Goal: Check status: Check status

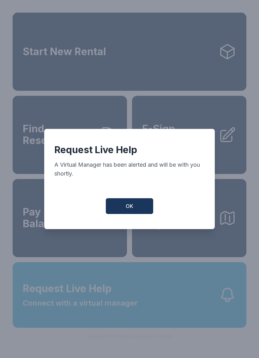
click at [133, 206] on span "OK" at bounding box center [130, 207] width 8 height 8
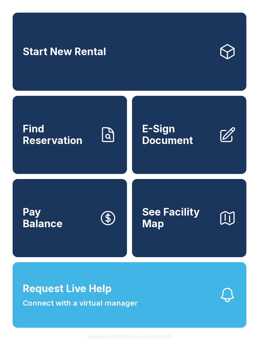
click at [67, 144] on span "Find Reservation" at bounding box center [58, 134] width 71 height 23
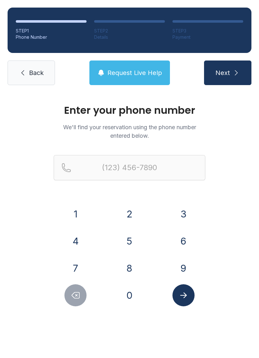
click at [131, 273] on button "8" at bounding box center [129, 268] width 22 height 22
click at [76, 213] on button "1" at bounding box center [75, 214] width 22 height 22
click at [193, 213] on button "3" at bounding box center [183, 214] width 22 height 22
click at [82, 264] on button "7" at bounding box center [75, 268] width 22 height 22
click at [189, 212] on button "3" at bounding box center [183, 214] width 22 height 22
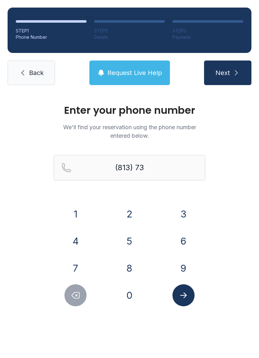
click at [125, 217] on button "2" at bounding box center [129, 214] width 22 height 22
click at [182, 244] on button "6" at bounding box center [183, 241] width 22 height 22
click at [86, 265] on button "7" at bounding box center [75, 268] width 22 height 22
click at [126, 243] on button "5" at bounding box center [129, 241] width 22 height 22
click at [174, 211] on button "3" at bounding box center [183, 214] width 22 height 22
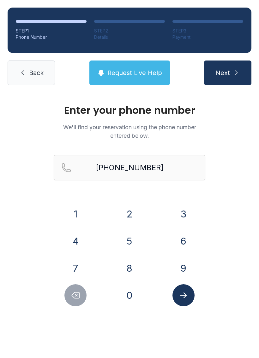
click at [186, 295] on icon "Submit lookup form" at bounding box center [183, 295] width 9 height 9
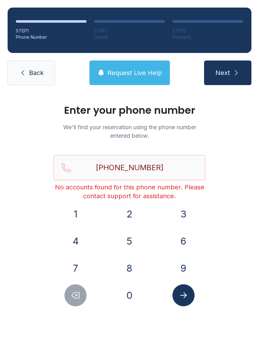
click at [76, 293] on icon "Delete number" at bounding box center [76, 296] width 8 height 6
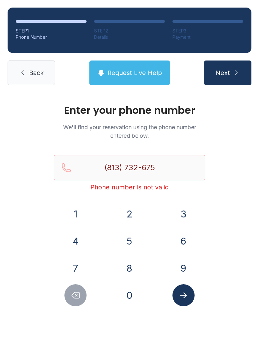
click at [190, 206] on button "3" at bounding box center [183, 214] width 22 height 22
type input "[PHONE_NUMBER]"
click at [185, 287] on button "Submit lookup form" at bounding box center [183, 296] width 22 height 22
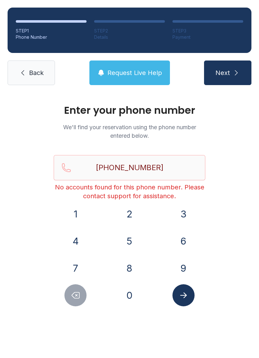
click at [41, 67] on link "Back" at bounding box center [31, 73] width 47 height 25
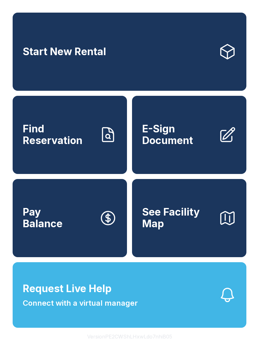
click at [80, 155] on link "Find Reservation" at bounding box center [70, 135] width 114 height 78
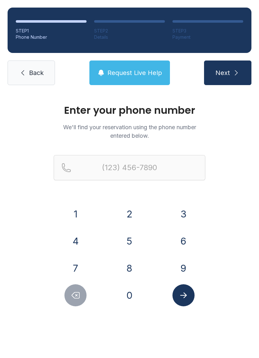
click at [127, 262] on button "8" at bounding box center [129, 268] width 22 height 22
click at [75, 215] on button "1" at bounding box center [75, 214] width 22 height 22
click at [181, 211] on button "3" at bounding box center [183, 214] width 22 height 22
click at [76, 268] on button "7" at bounding box center [75, 268] width 22 height 22
click at [181, 211] on button "3" at bounding box center [183, 214] width 22 height 22
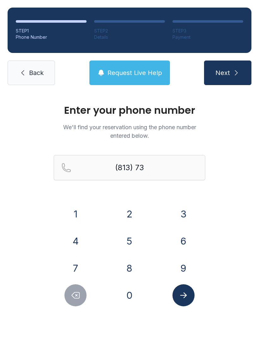
click at [125, 215] on button "2" at bounding box center [129, 214] width 22 height 22
click at [182, 237] on button "6" at bounding box center [183, 241] width 22 height 22
click at [77, 267] on button "7" at bounding box center [75, 268] width 22 height 22
click at [132, 244] on button "5" at bounding box center [129, 241] width 22 height 22
click at [181, 213] on button "3" at bounding box center [183, 214] width 22 height 22
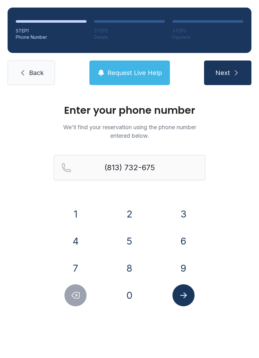
type input "[PHONE_NUMBER]"
click at [188, 296] on icon "Submit lookup form" at bounding box center [183, 295] width 9 height 9
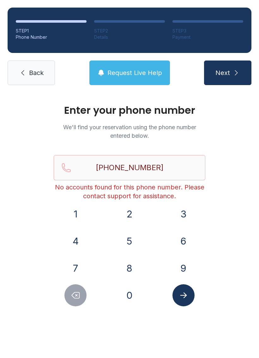
click at [120, 74] on span "Request Live Help" at bounding box center [134, 72] width 55 height 9
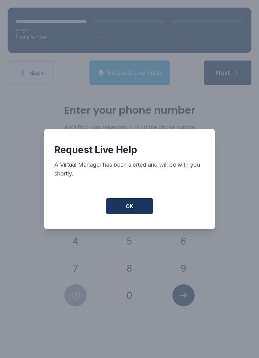
click at [130, 210] on span "OK" at bounding box center [130, 207] width 8 height 8
